Goal: Transaction & Acquisition: Book appointment/travel/reservation

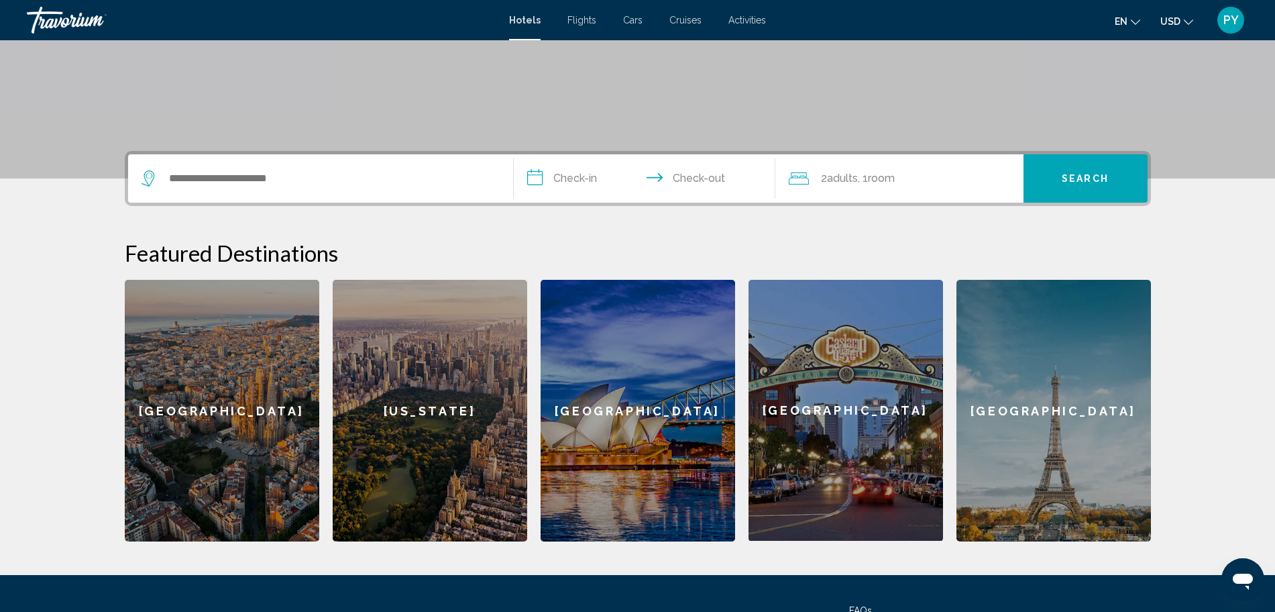
scroll to position [351, 0]
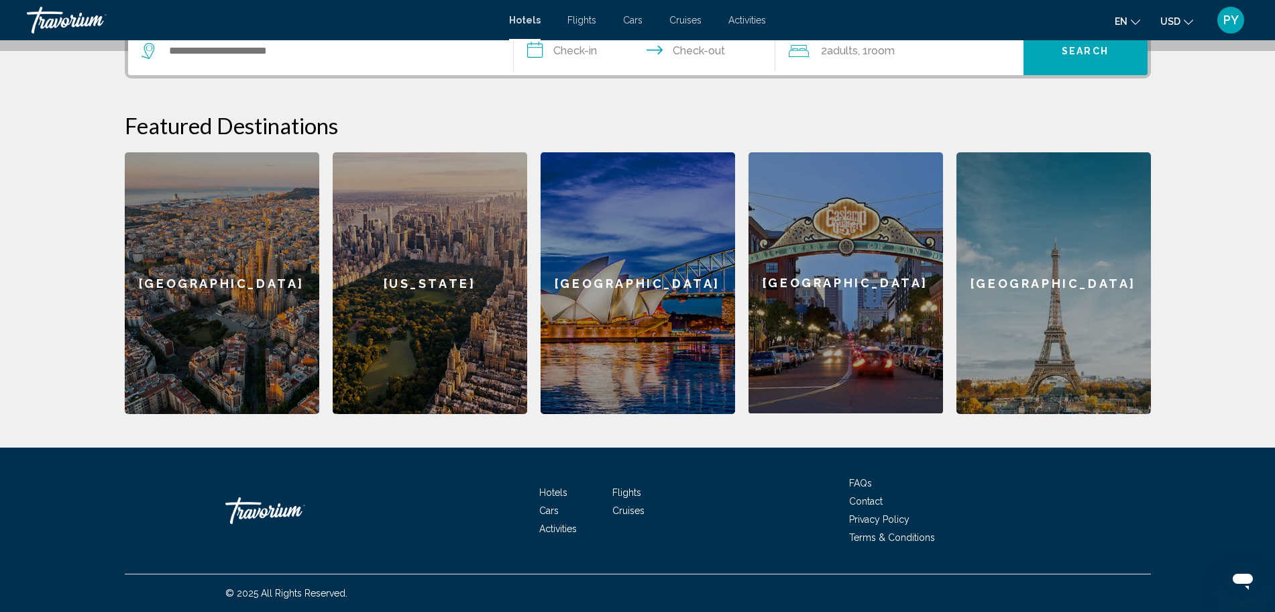
click at [1033, 299] on div "[GEOGRAPHIC_DATA]" at bounding box center [1053, 282] width 194 height 261
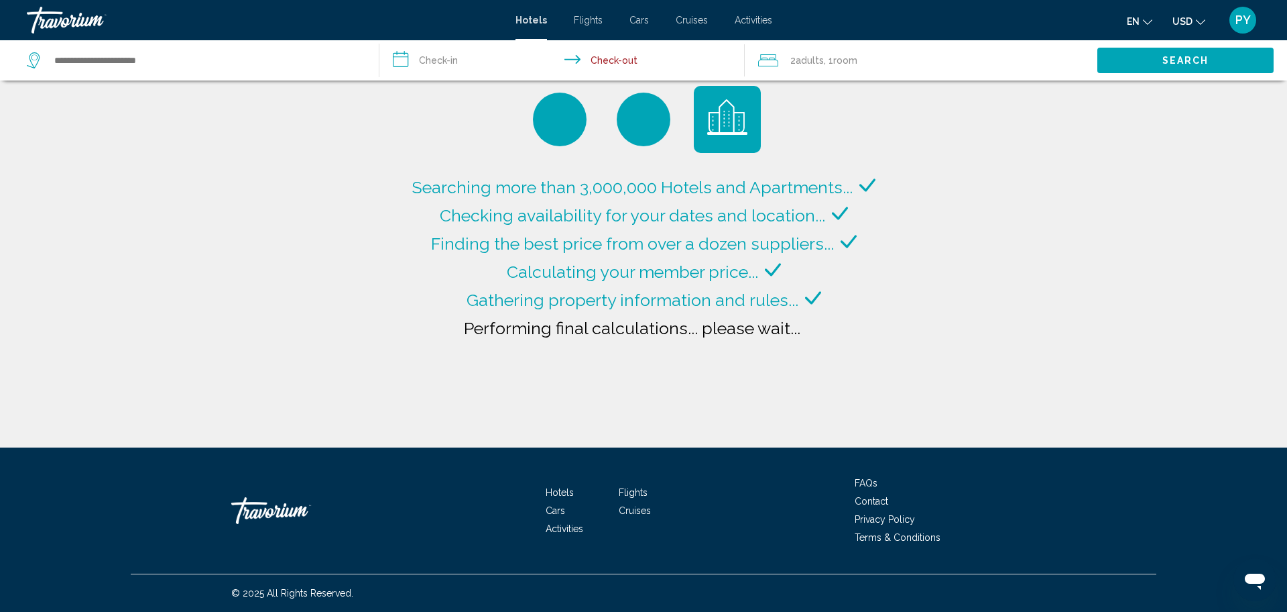
type input "**********"
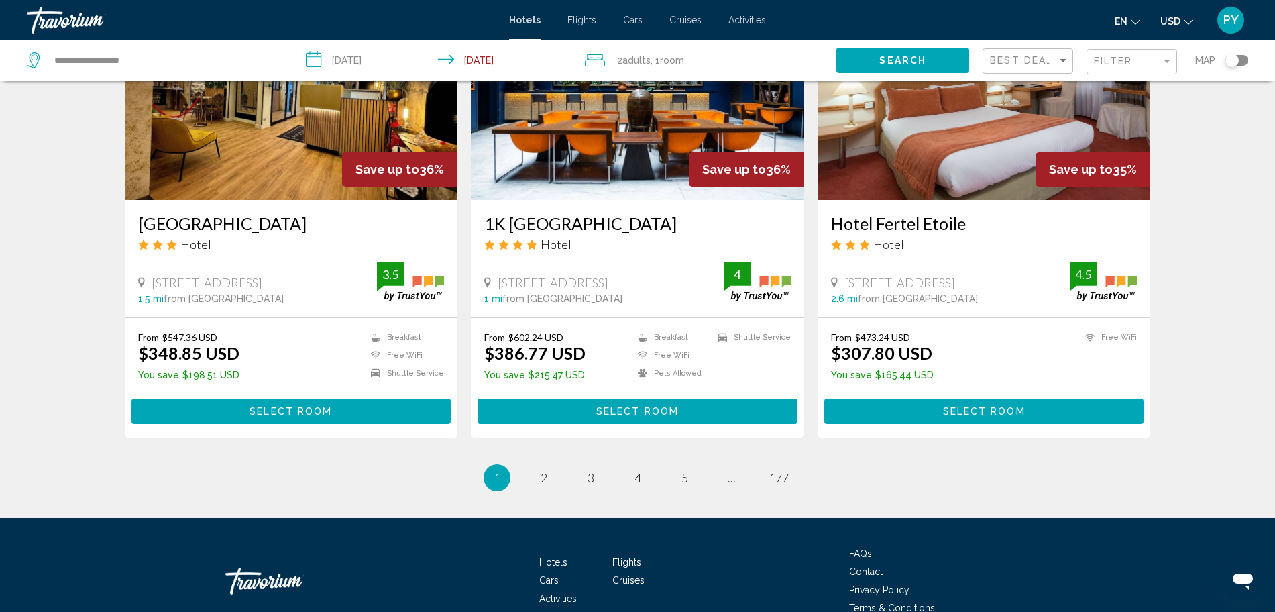
scroll to position [1620, 0]
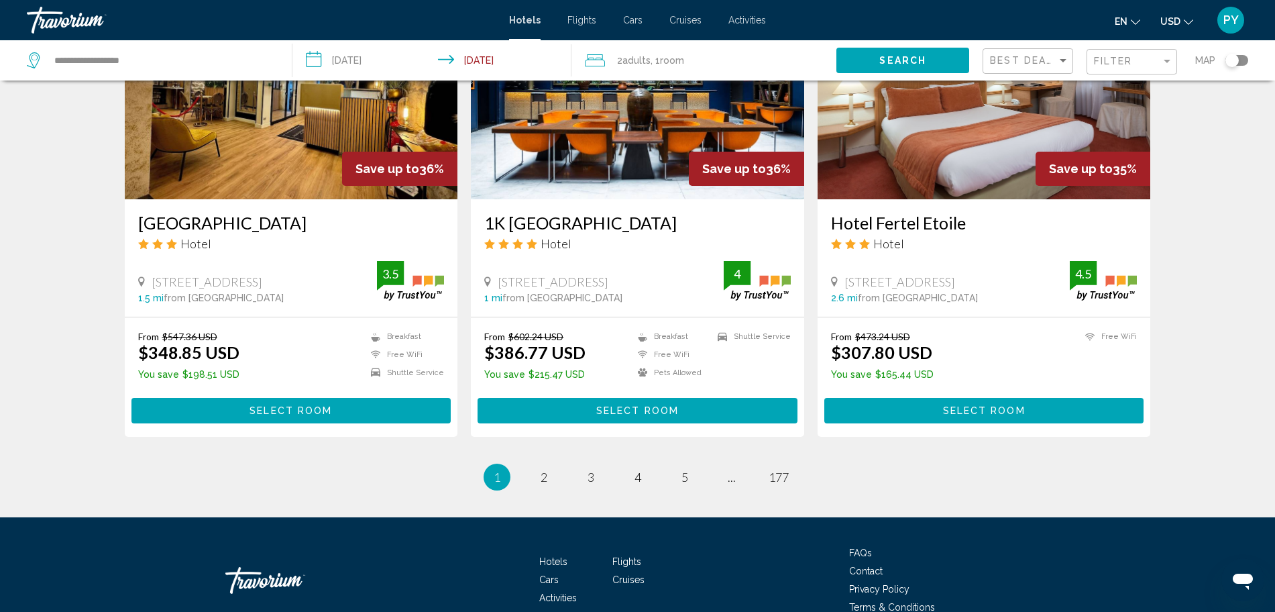
click at [546, 478] on span "2" at bounding box center [543, 476] width 7 height 15
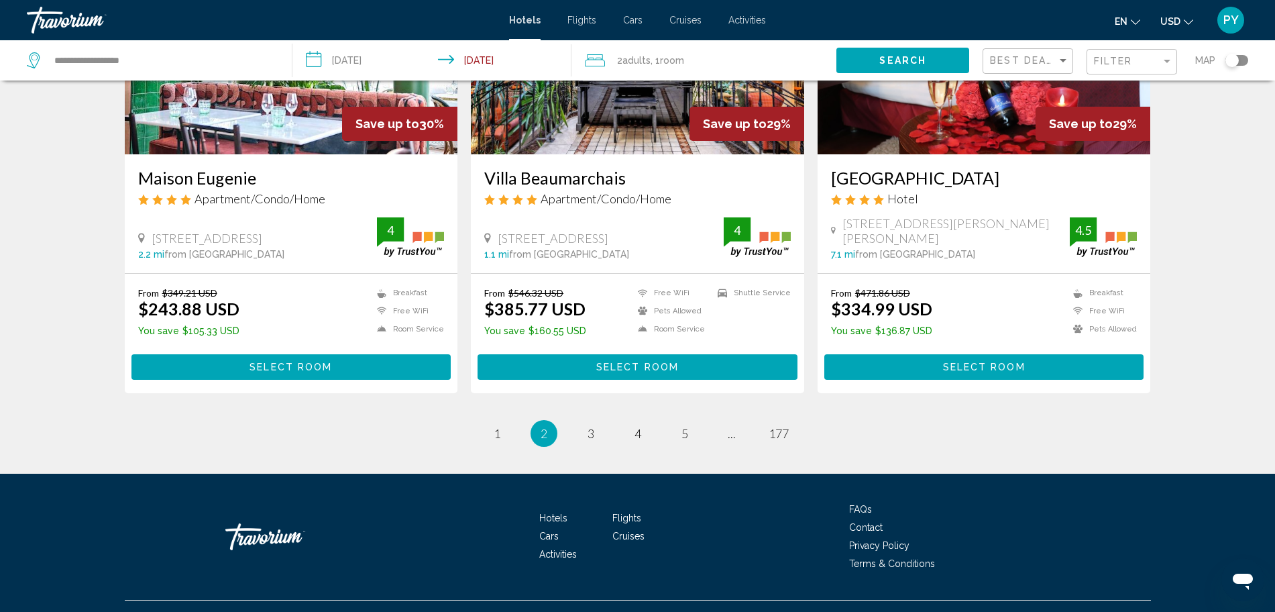
scroll to position [1686, 0]
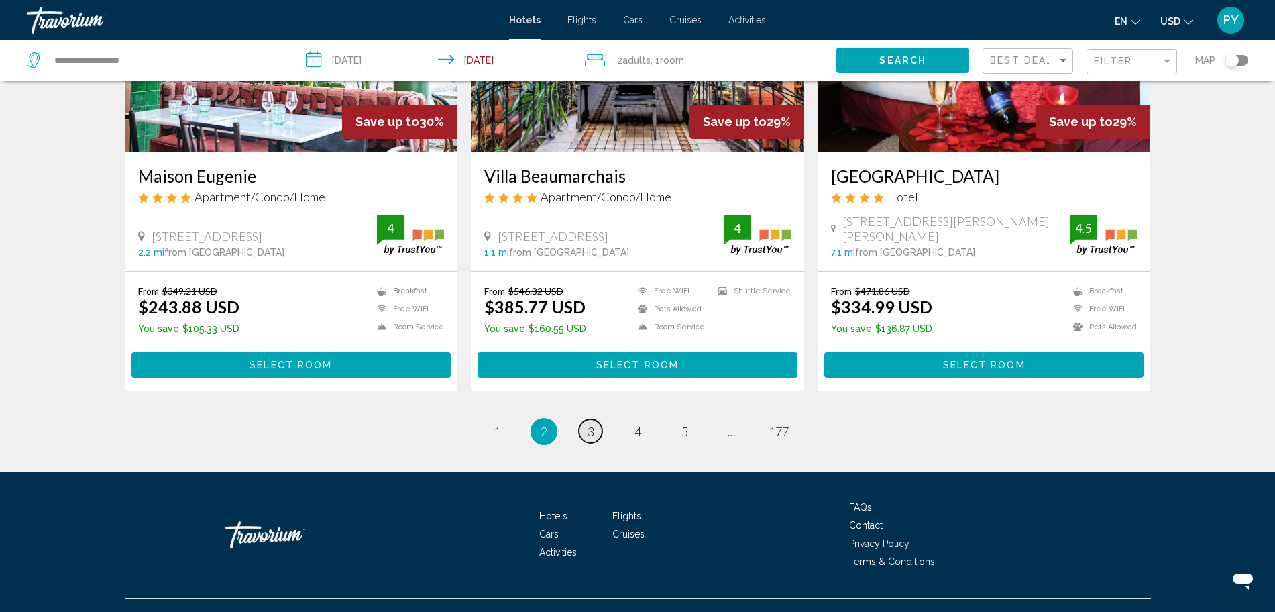
click at [598, 429] on link "page 3" at bounding box center [590, 430] width 23 height 23
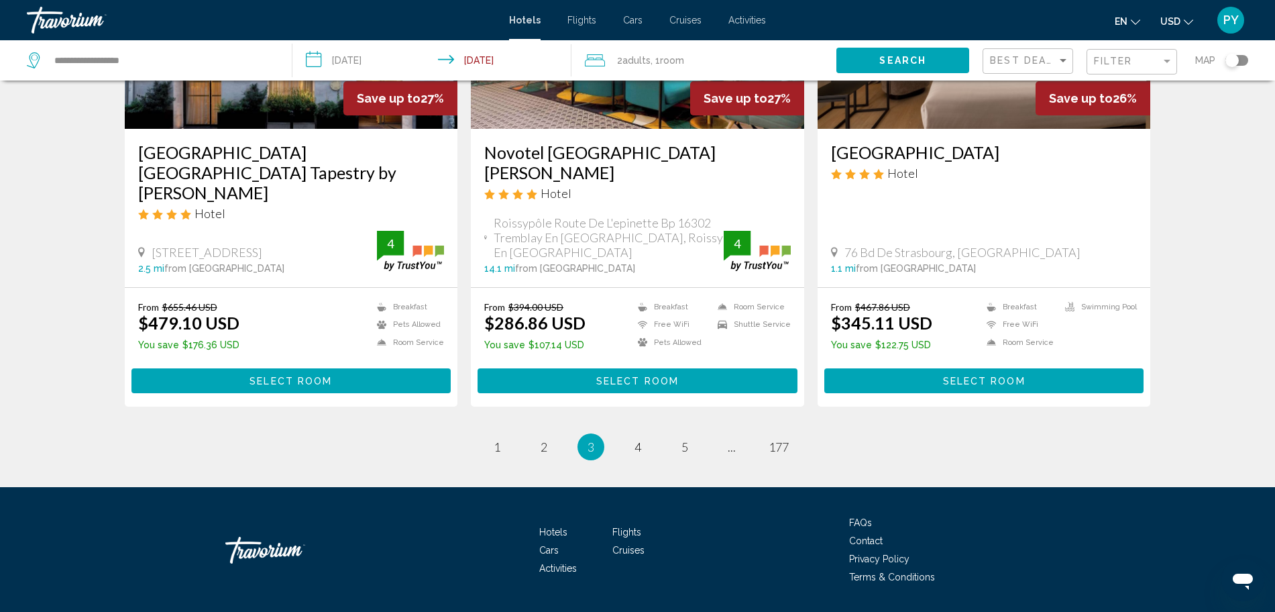
scroll to position [1668, 0]
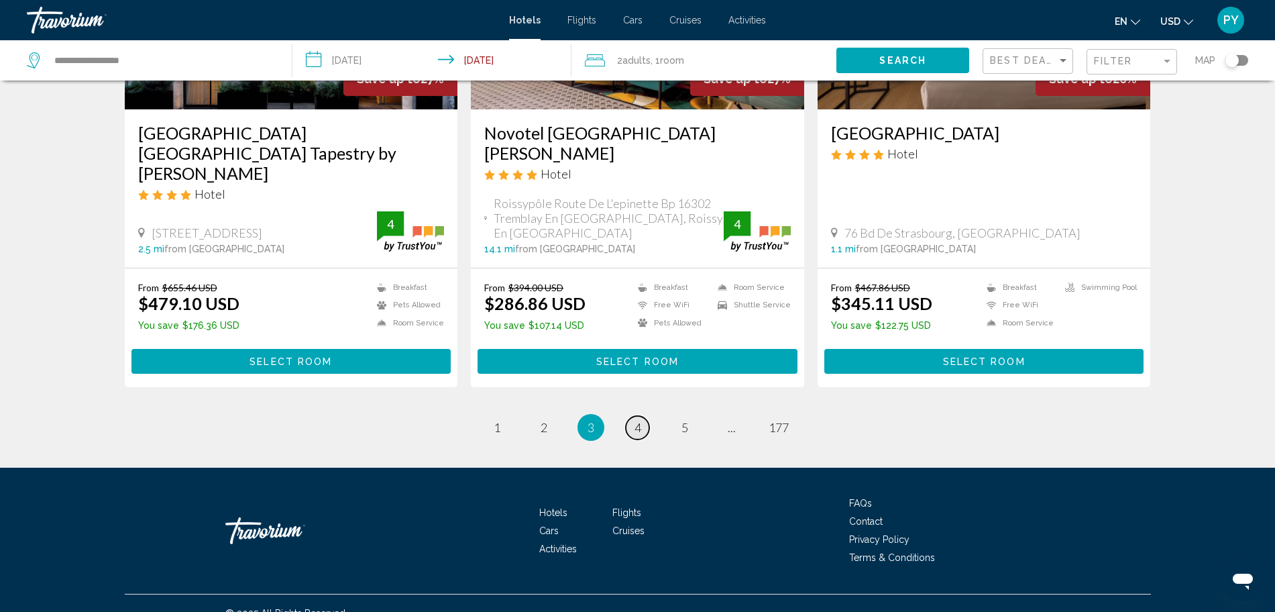
click at [638, 420] on span "4" at bounding box center [637, 427] width 7 height 15
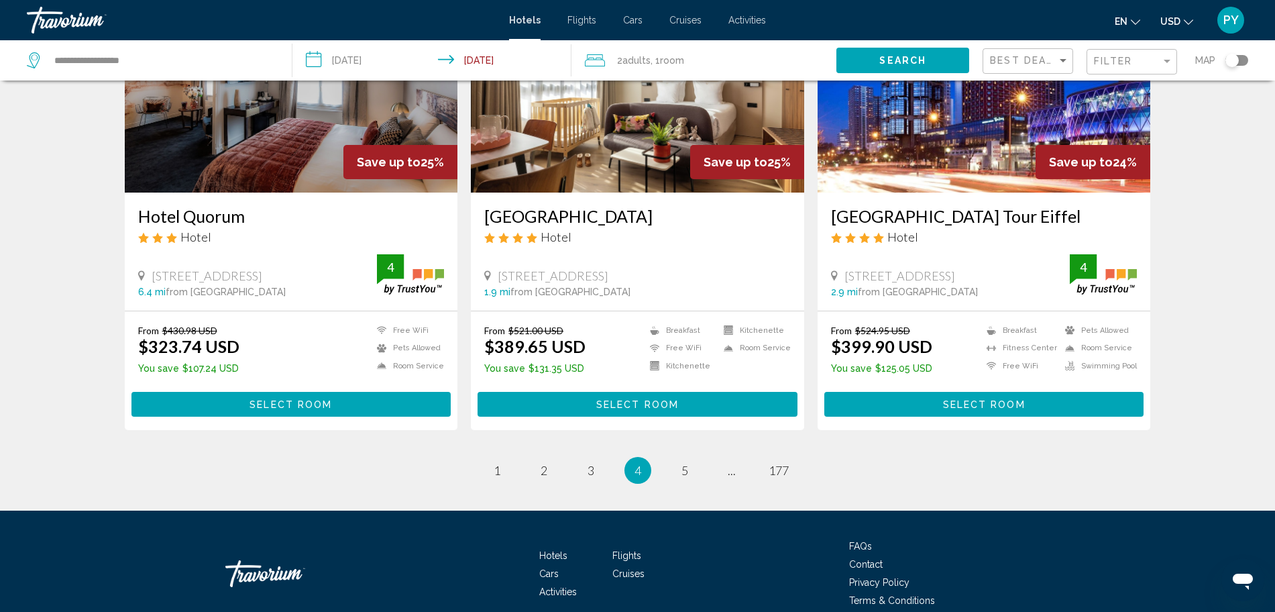
scroll to position [1606, 0]
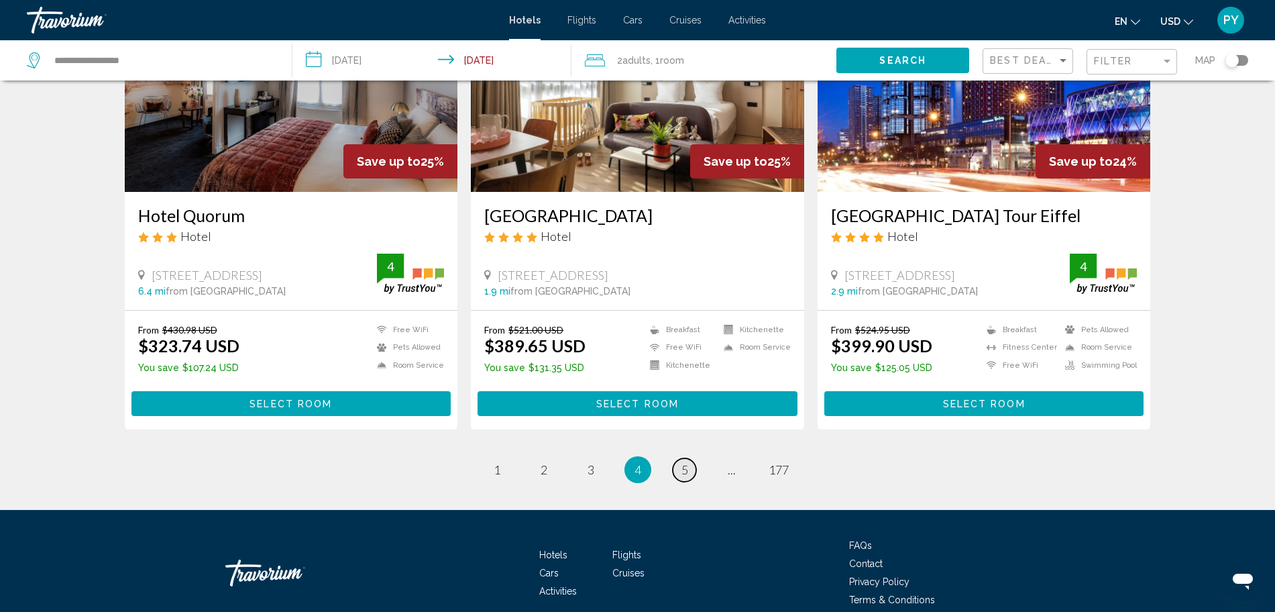
click at [679, 458] on link "page 5" at bounding box center [684, 469] width 23 height 23
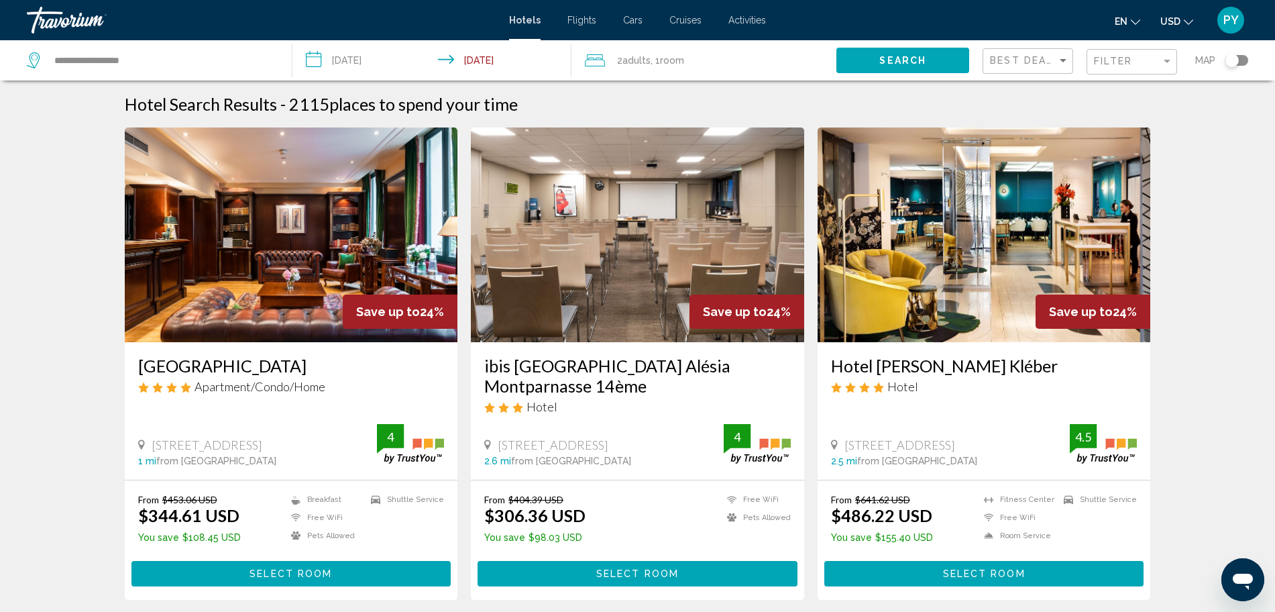
click at [198, 369] on h3 "[GEOGRAPHIC_DATA]" at bounding box center [291, 365] width 306 height 20
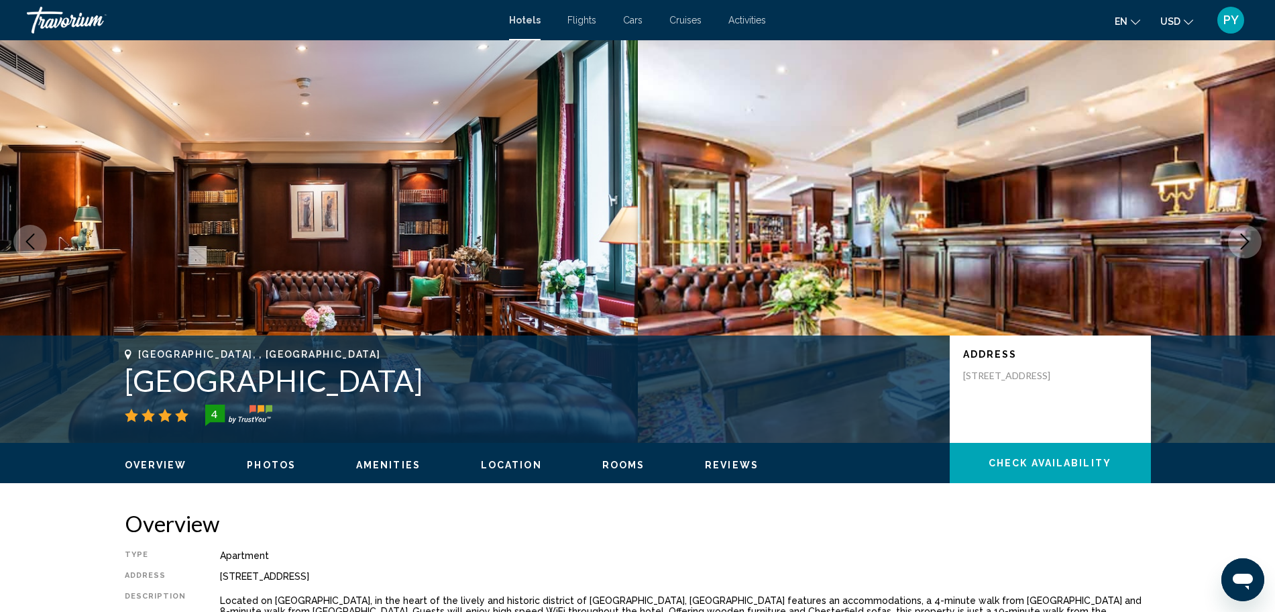
click at [1248, 241] on icon "Next image" at bounding box center [1244, 241] width 9 height 16
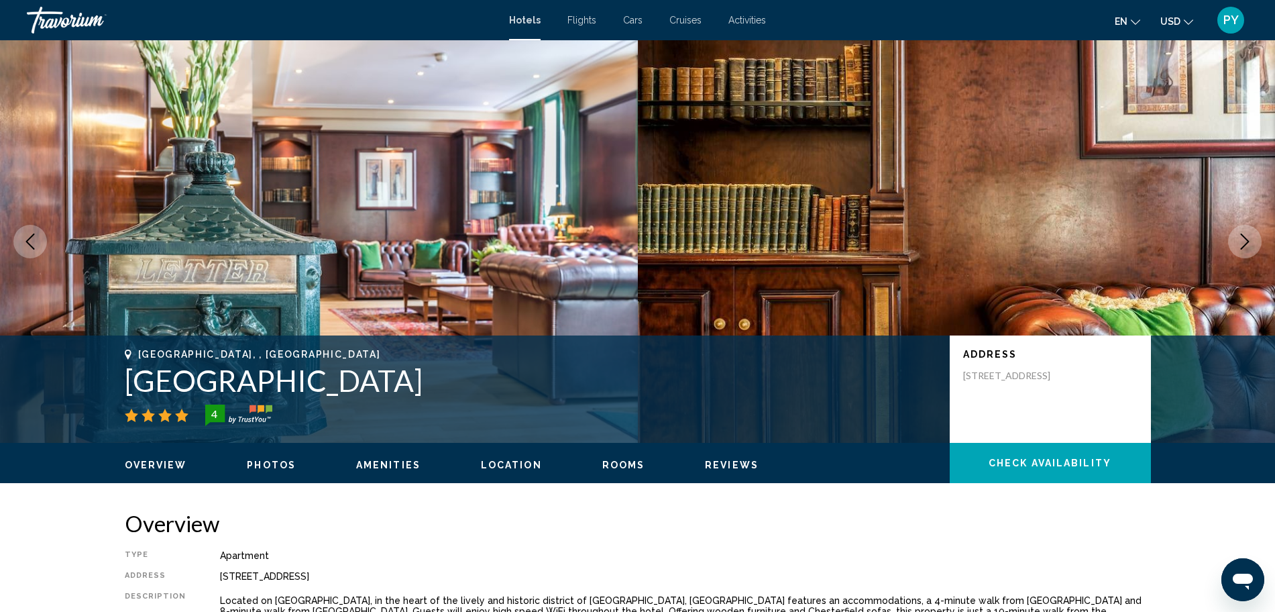
click at [1248, 241] on icon "Next image" at bounding box center [1244, 241] width 9 height 16
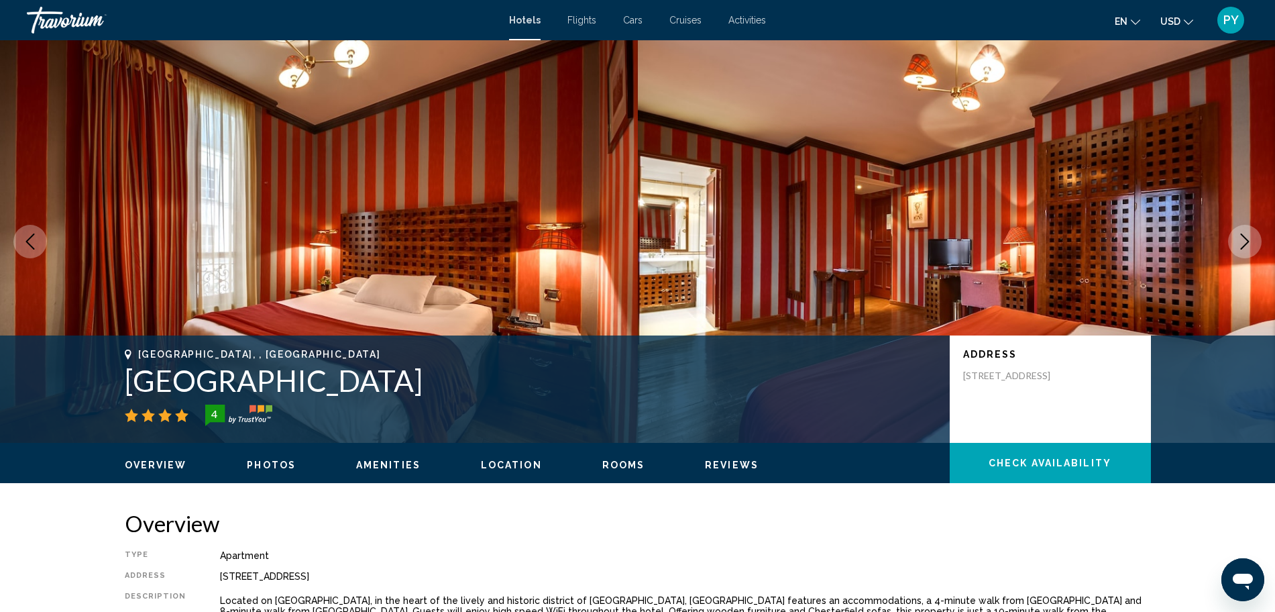
click at [1248, 241] on icon "Next image" at bounding box center [1244, 241] width 9 height 16
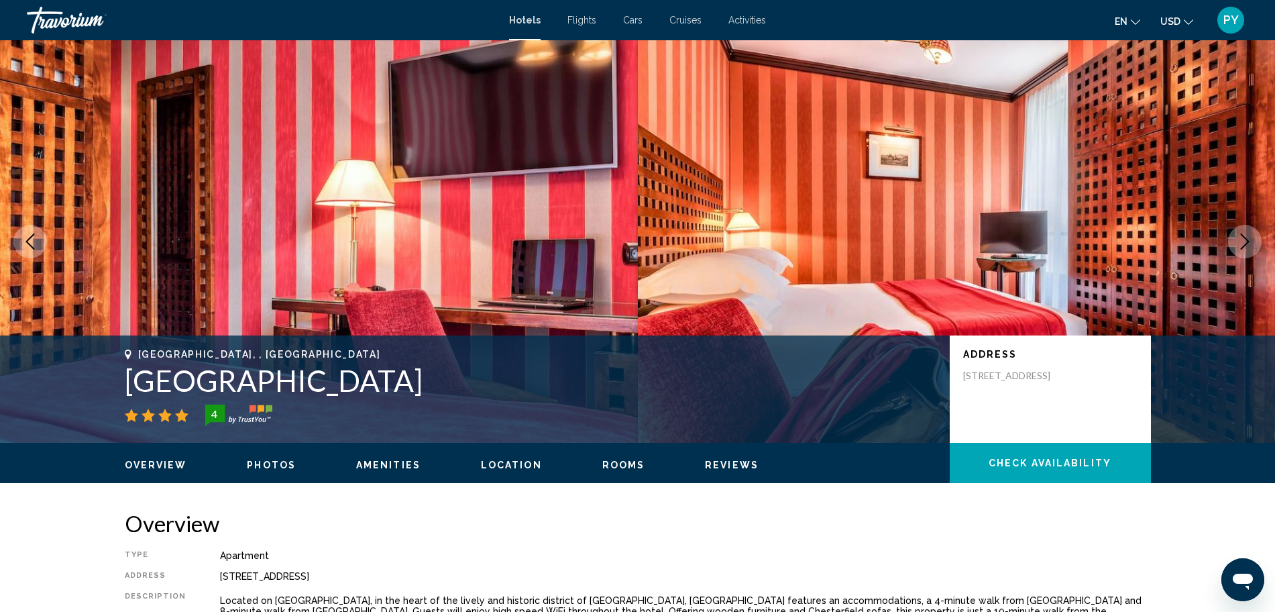
click at [1248, 241] on icon "Next image" at bounding box center [1244, 241] width 9 height 16
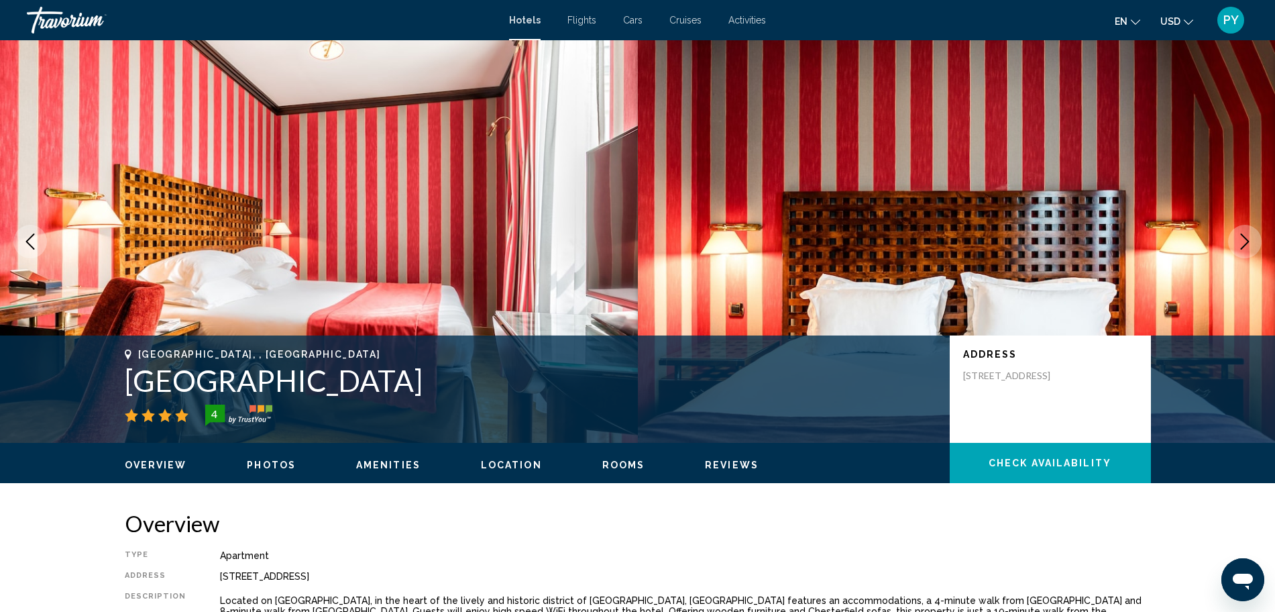
click at [1248, 241] on icon "Next image" at bounding box center [1244, 241] width 9 height 16
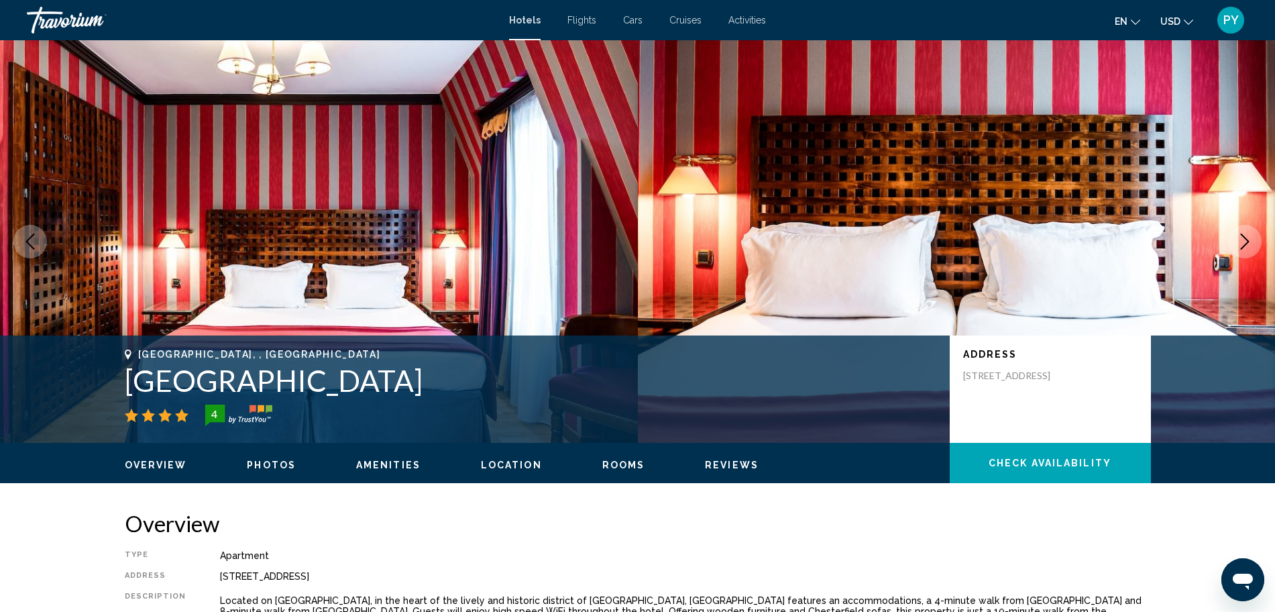
click at [1248, 241] on icon "Next image" at bounding box center [1244, 241] width 9 height 16
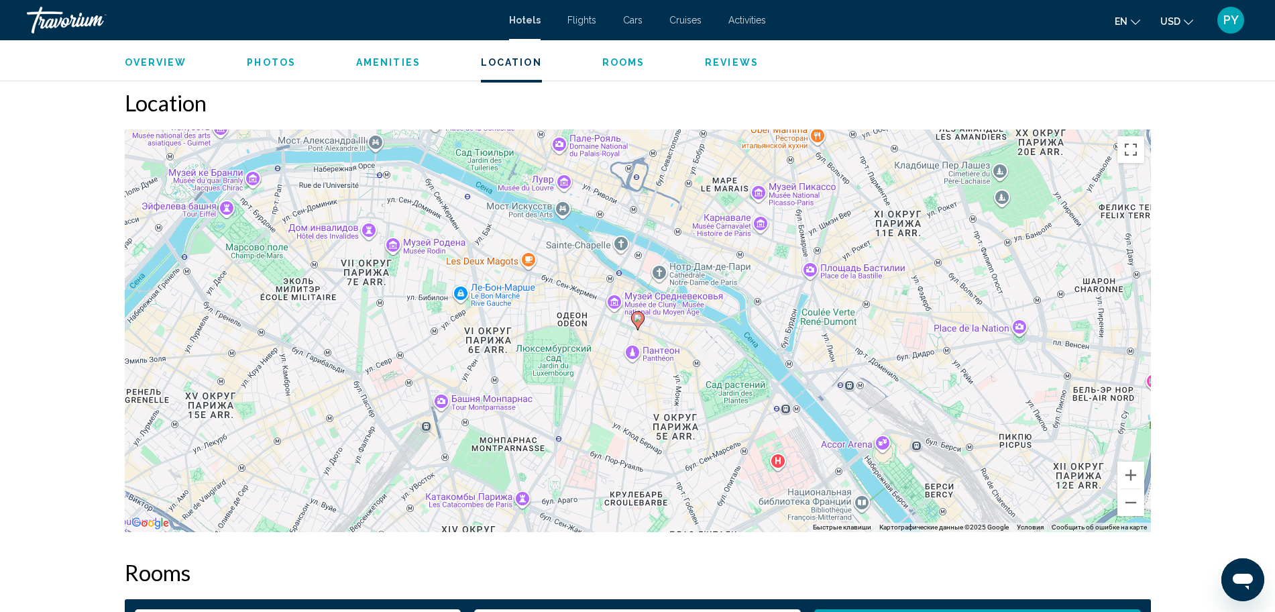
scroll to position [1191, 0]
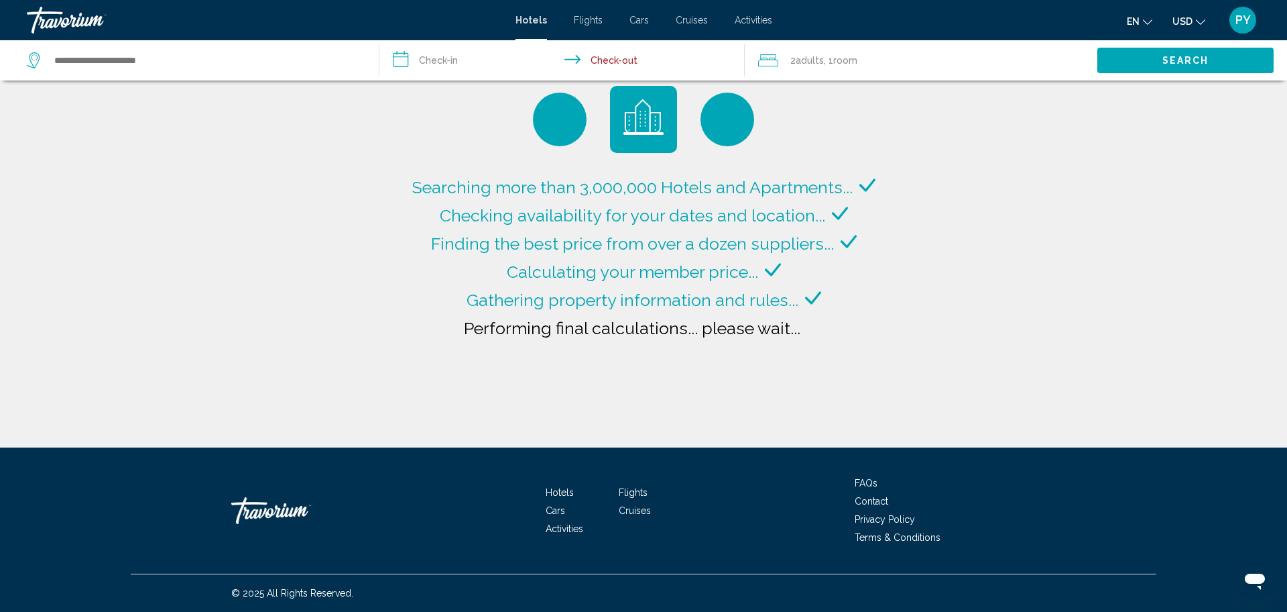
type input "**********"
